Goal: Navigation & Orientation: Find specific page/section

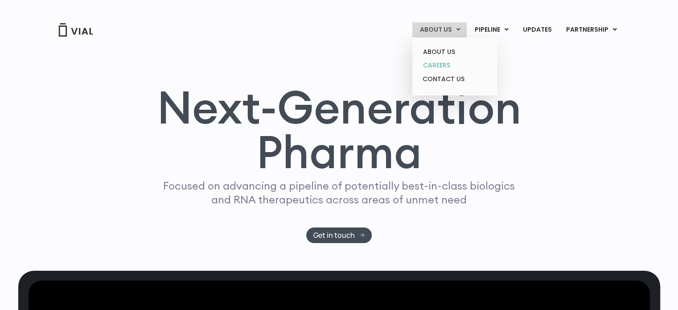
click at [448, 64] on link "CAREERS" at bounding box center [454, 65] width 78 height 14
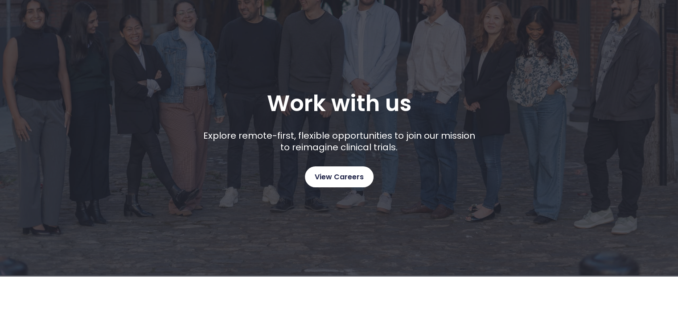
click at [351, 167] on link "View Careers" at bounding box center [339, 176] width 69 height 21
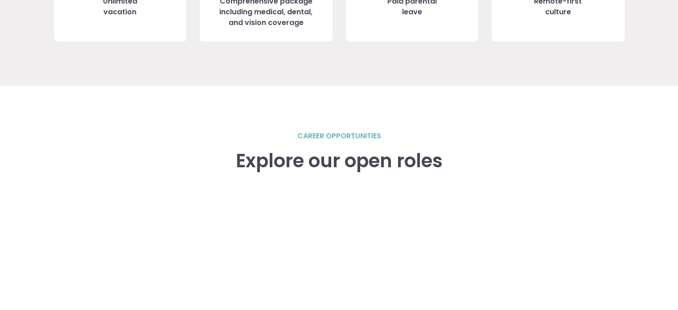
scroll to position [1437, 0]
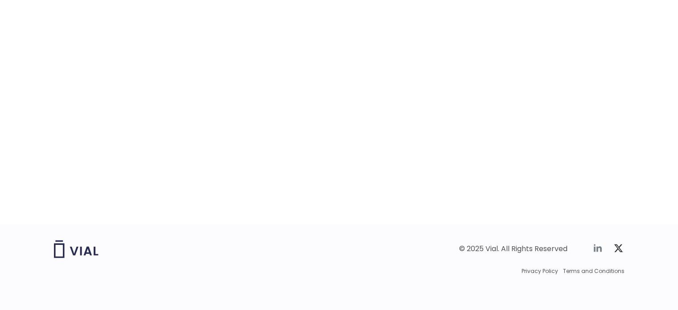
click at [595, 247] on icon at bounding box center [597, 247] width 11 height 11
